Goal: Information Seeking & Learning: Learn about a topic

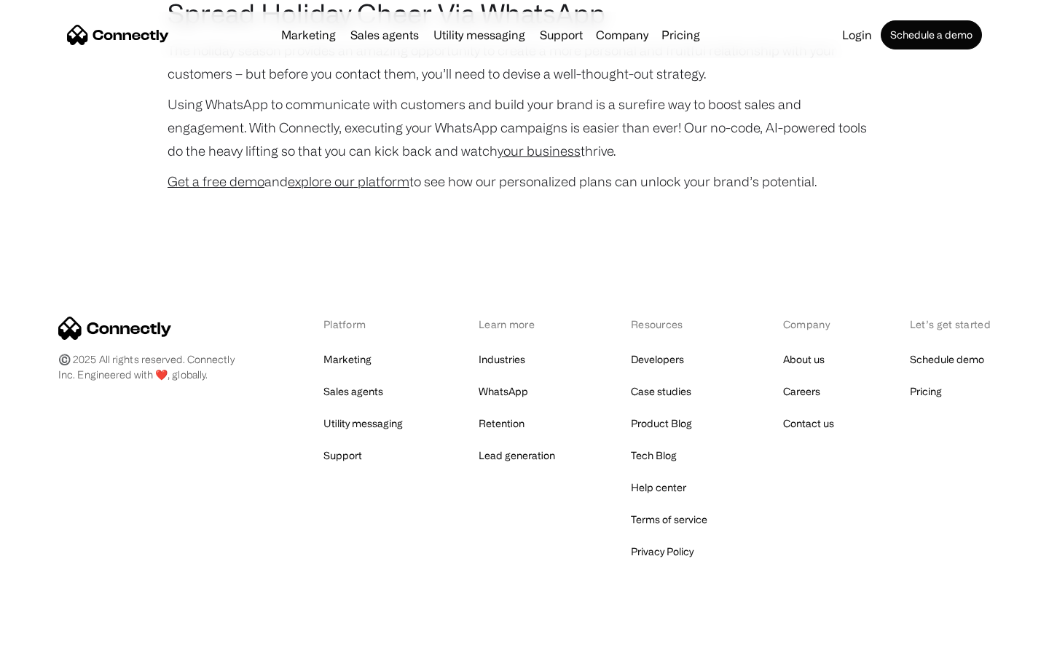
scroll to position [2992, 0]
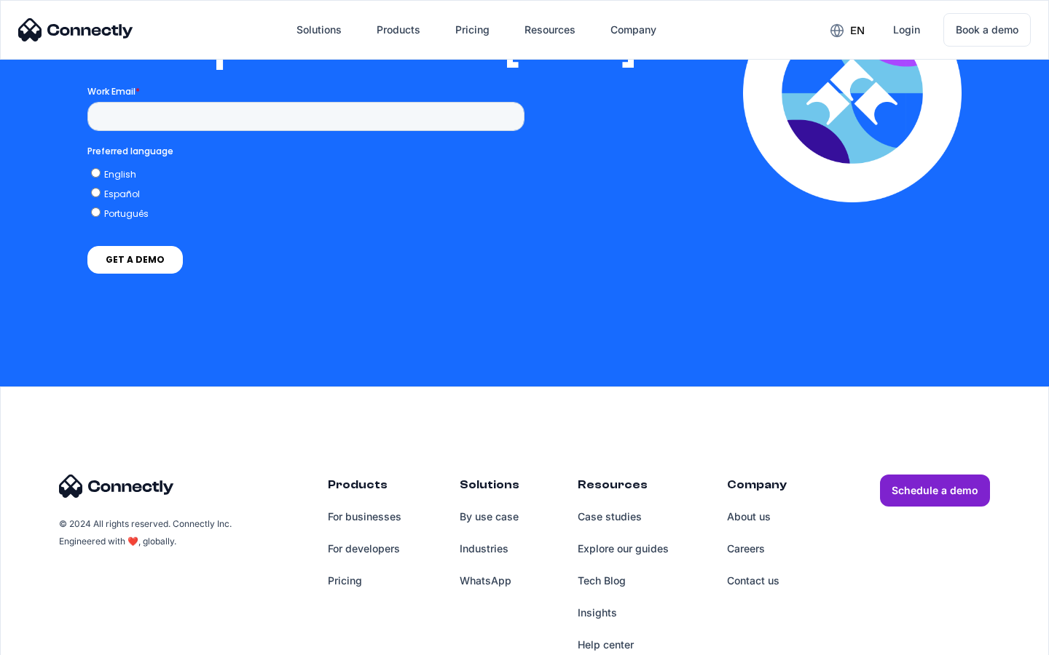
scroll to position [2976, 0]
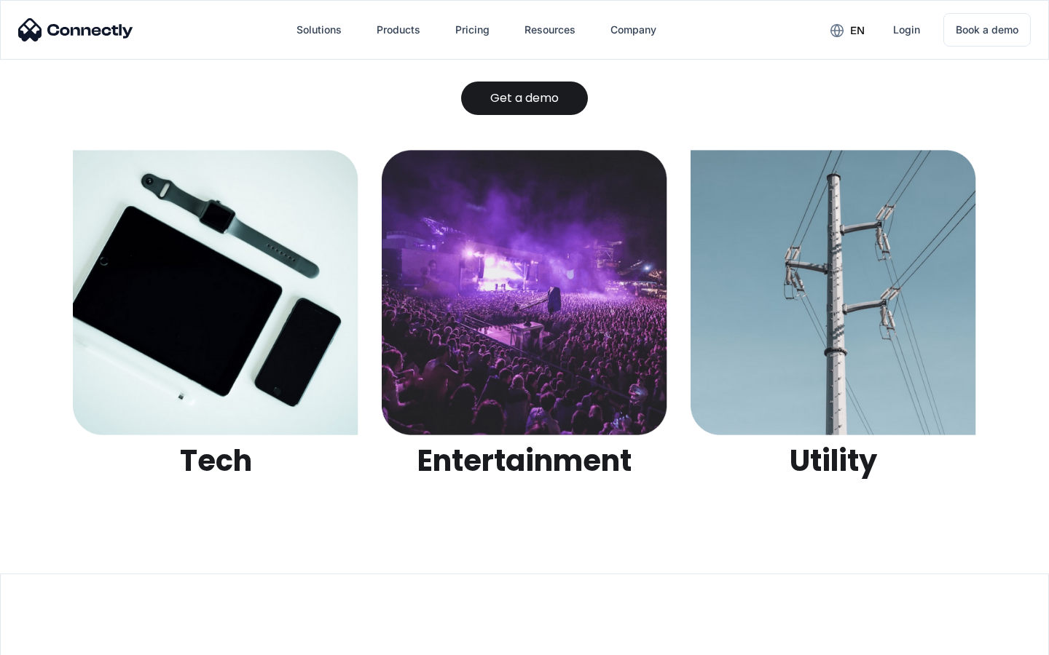
scroll to position [4594, 0]
